Goal: Information Seeking & Learning: Understand process/instructions

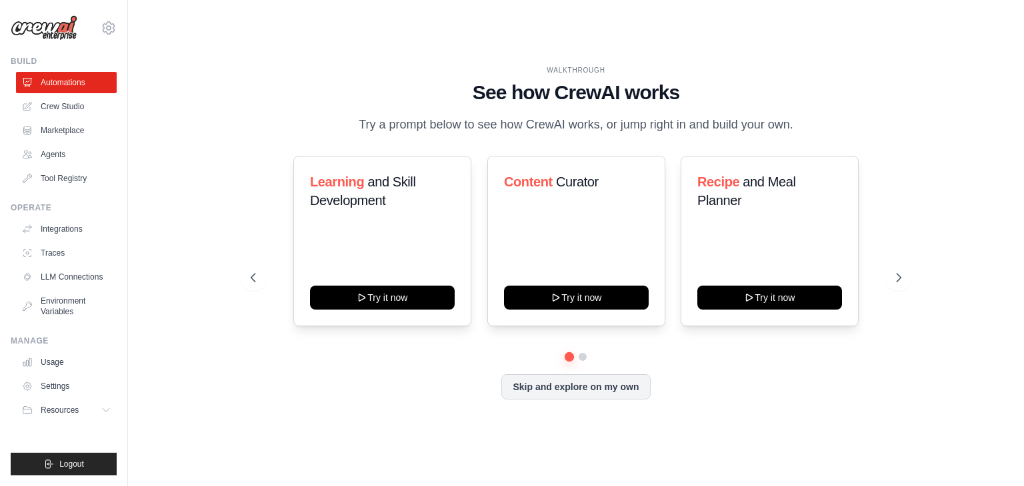
click at [40, 27] on img at bounding box center [44, 27] width 67 height 25
click at [53, 29] on img at bounding box center [44, 27] width 67 height 25
click at [88, 170] on link "Tool Registry" at bounding box center [67, 178] width 101 height 21
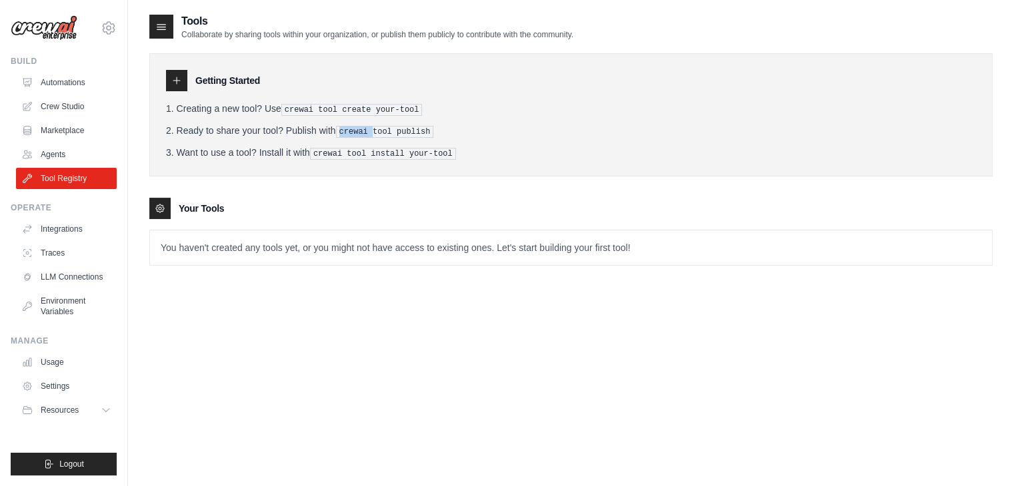
drag, startPoint x: 307, startPoint y: 121, endPoint x: 377, endPoint y: 132, distance: 70.9
click at [377, 132] on ol "Creating a new tool? Use crewai tool create your-tool Ready to share your tool?…" at bounding box center [571, 131] width 810 height 58
click at [355, 153] on pre "crewai tool install your-tool" at bounding box center [383, 154] width 146 height 12
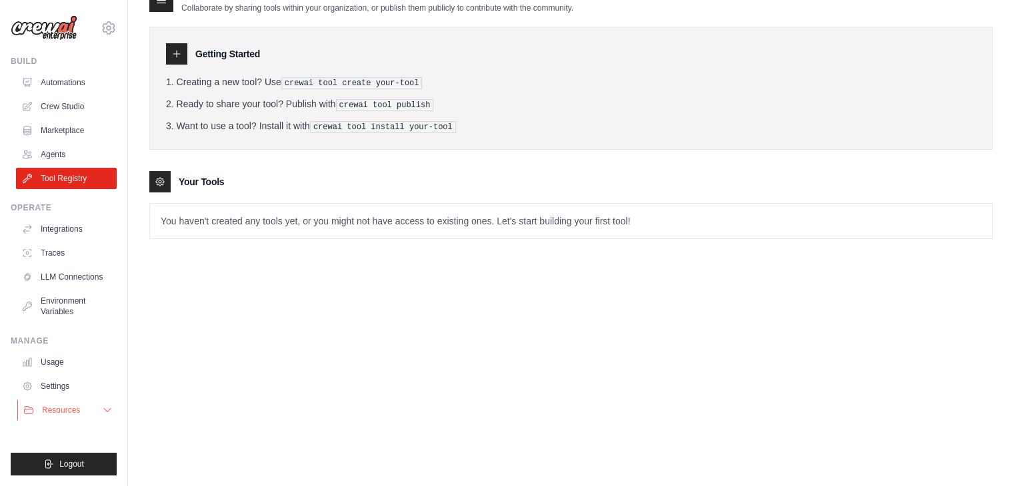
click at [75, 406] on span "Resources" at bounding box center [61, 410] width 38 height 11
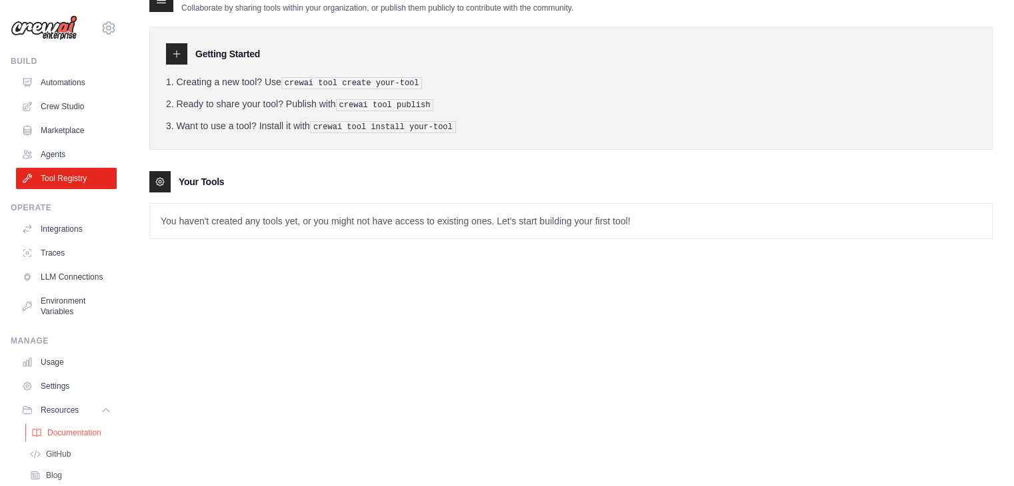
click at [75, 430] on span "Documentation" at bounding box center [74, 433] width 54 height 11
